Goal: Check status

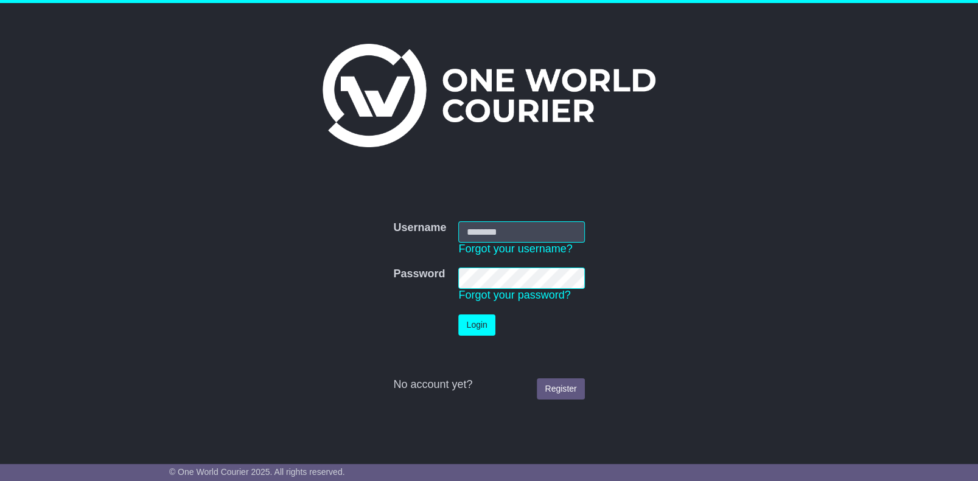
type input "**********"
click at [473, 326] on button "Login" at bounding box center [476, 325] width 37 height 21
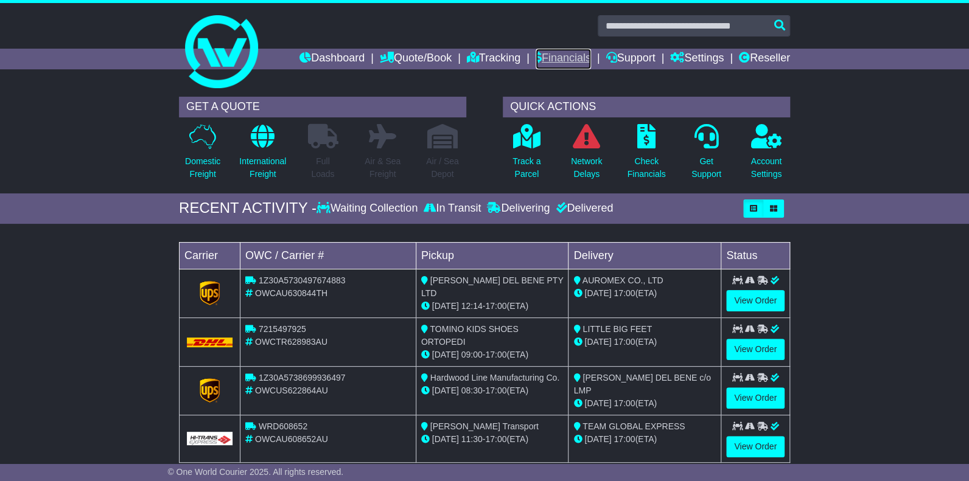
click at [564, 57] on link "Financials" at bounding box center [562, 59] width 55 height 21
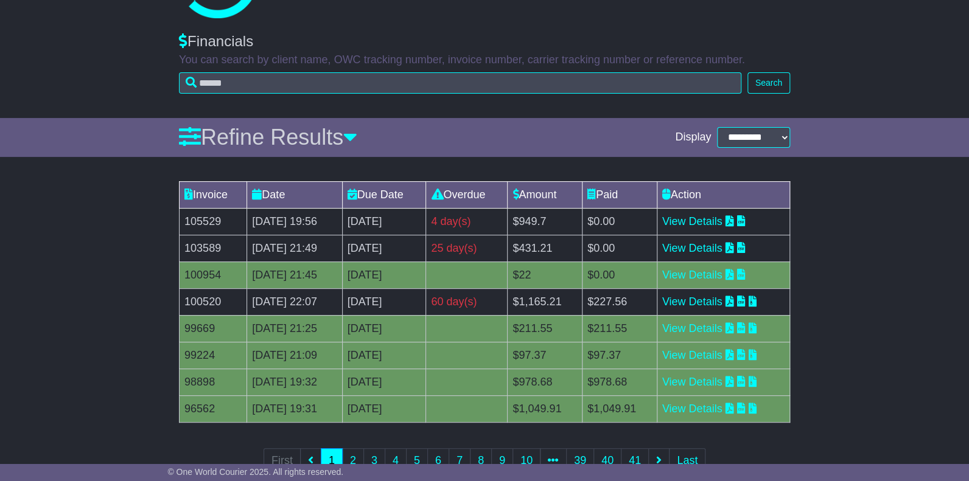
scroll to position [106, 0]
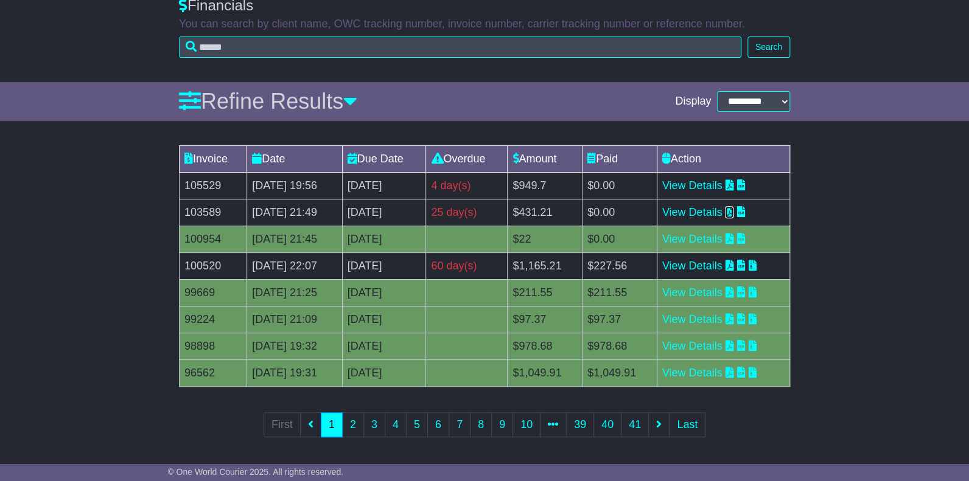
click at [733, 210] on icon at bounding box center [729, 211] width 9 height 11
click at [733, 265] on icon at bounding box center [729, 265] width 9 height 11
click at [858, 293] on div "Invoice Date Due Date Overdue Amount Paid Action 105529 14 Aug 2025 19:56 13th …" at bounding box center [484, 299] width 969 height 321
